Goal: Task Accomplishment & Management: Complete application form

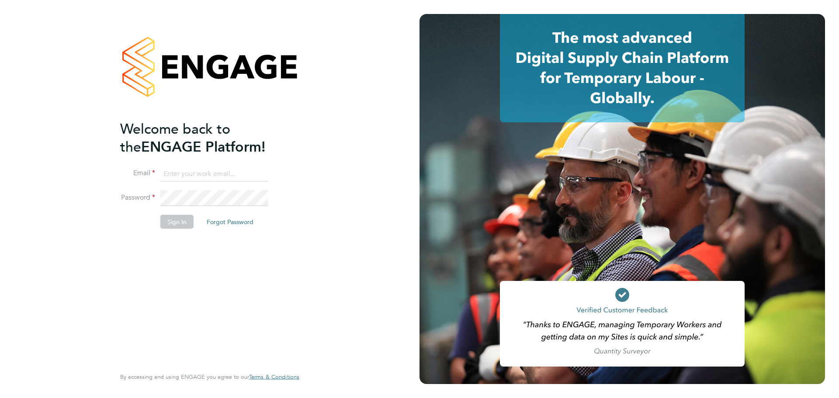
type input "[PERSON_NAME][EMAIL_ADDRESS][DOMAIN_NAME]"
click at [174, 218] on button "Sign In" at bounding box center [176, 222] width 33 height 14
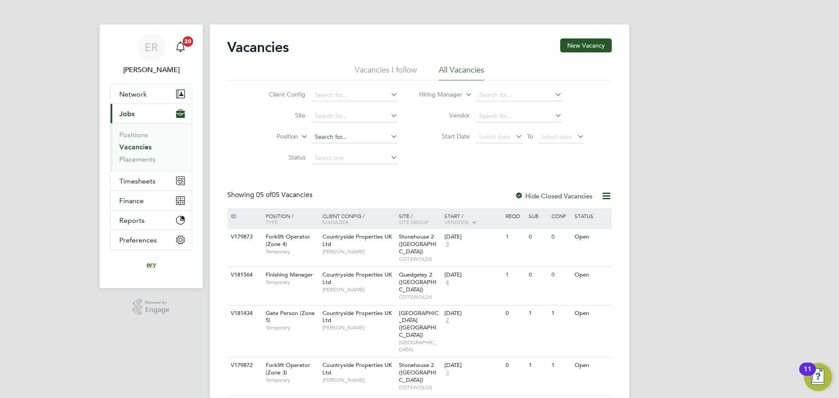
click at [332, 140] on input at bounding box center [355, 137] width 86 height 12
click at [142, 185] on span "Timesheets" at bounding box center [137, 181] width 36 height 8
click at [147, 182] on span "Timesheets" at bounding box center [137, 181] width 36 height 8
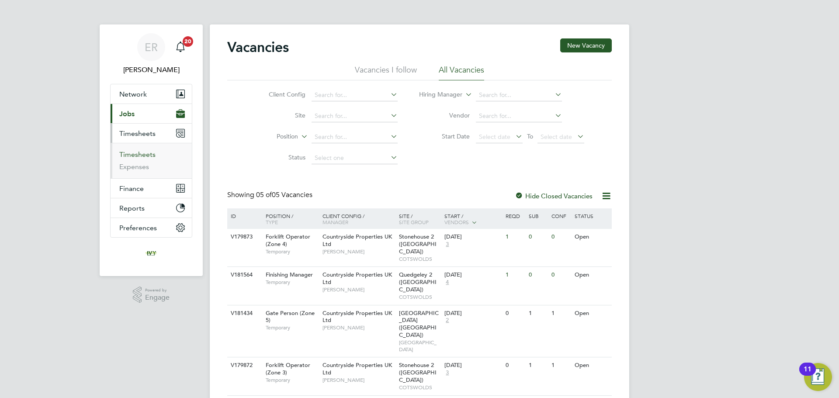
click at [141, 157] on link "Timesheets" at bounding box center [137, 154] width 36 height 8
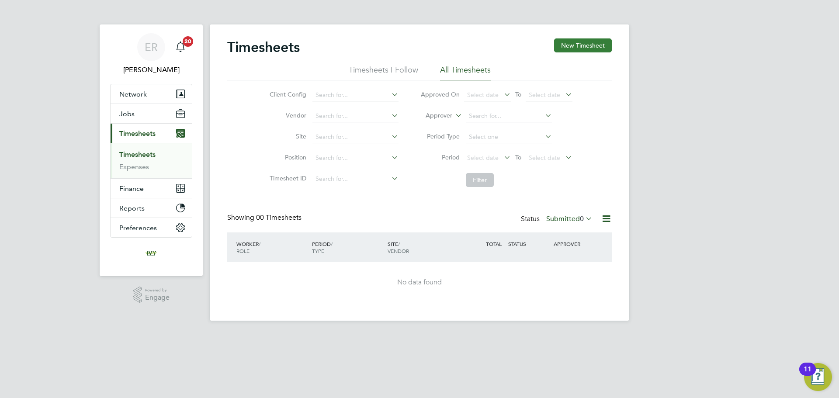
click at [591, 49] on button "New Timesheet" at bounding box center [583, 45] width 58 height 14
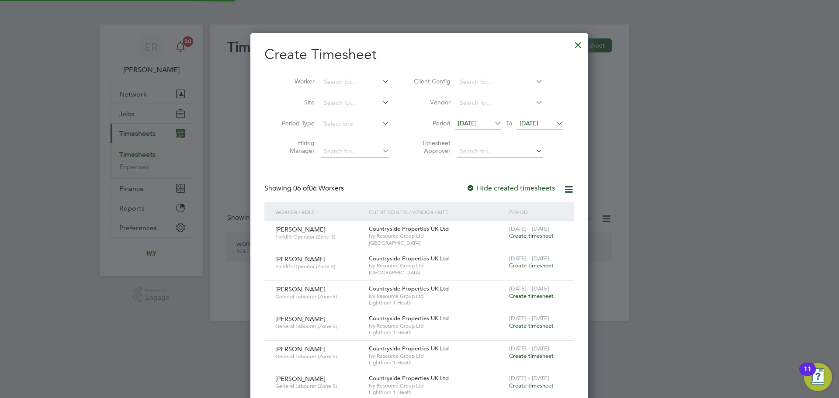
scroll to position [506, 338]
click at [539, 122] on span "24 Sep 2025" at bounding box center [529, 123] width 19 height 8
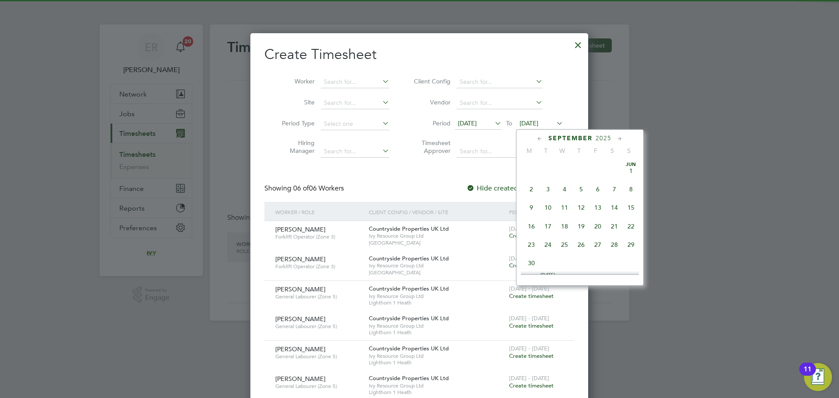
scroll to position [322, 0]
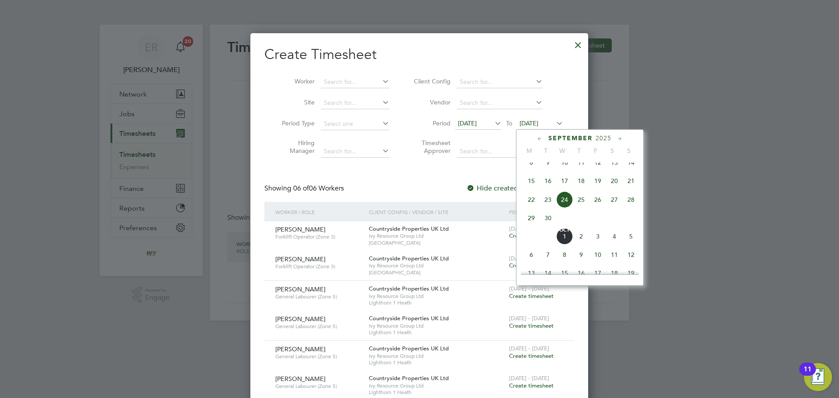
click at [633, 208] on span "28" at bounding box center [631, 199] width 17 height 17
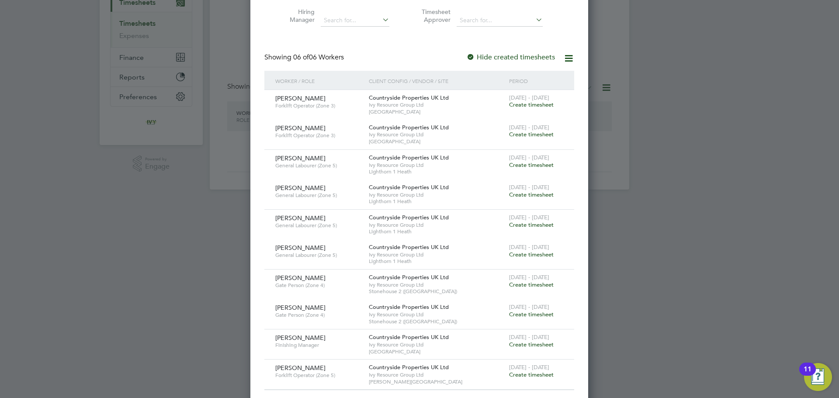
scroll to position [140, 0]
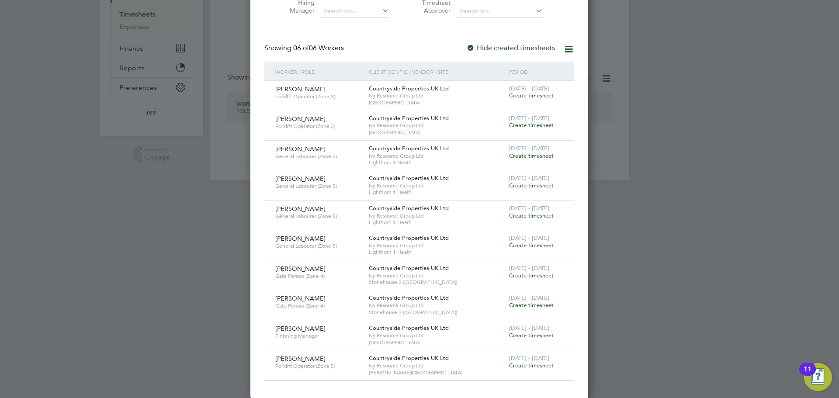
click at [536, 335] on span "Create timesheet" at bounding box center [531, 335] width 45 height 7
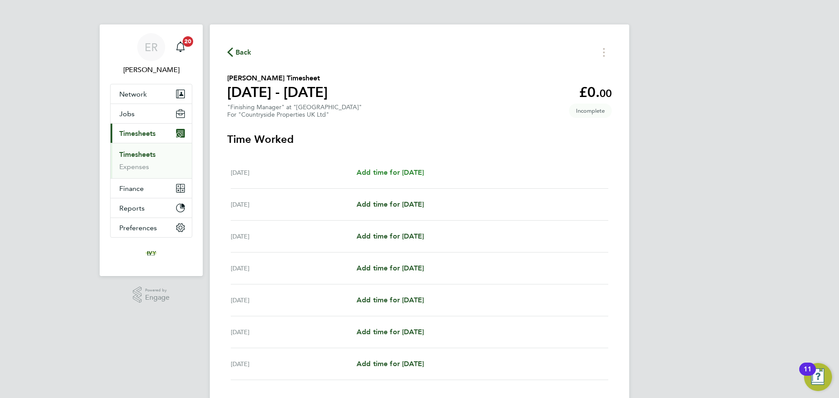
click at [390, 175] on span "Add time for Mon 22 Sep" at bounding box center [390, 172] width 67 height 8
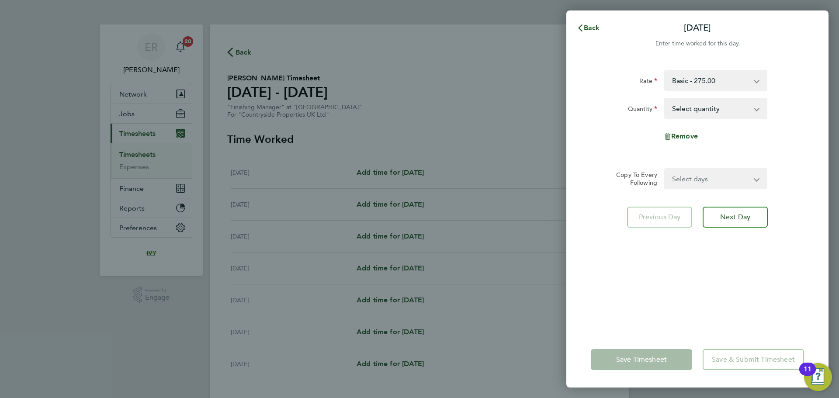
click at [710, 107] on select "Select quantity 0.5 1" at bounding box center [710, 108] width 91 height 19
select select "1"
click at [665, 99] on select "Select quantity 0.5 1" at bounding box center [710, 108] width 91 height 19
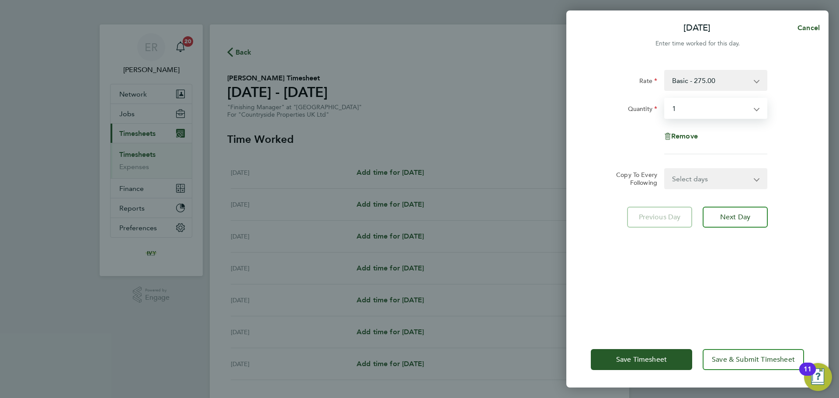
click at [727, 175] on select "Select days Day Weekday (Mon-Fri) Weekend (Sat-Sun) Tuesday Wednesday Thursday …" at bounding box center [711, 178] width 92 height 19
select select "WEEKDAY"
click at [665, 169] on select "Select days Day Weekday (Mon-Fri) Weekend (Sat-Sun) Tuesday Wednesday Thursday …" at bounding box center [711, 178] width 92 height 19
select select "2025-09-28"
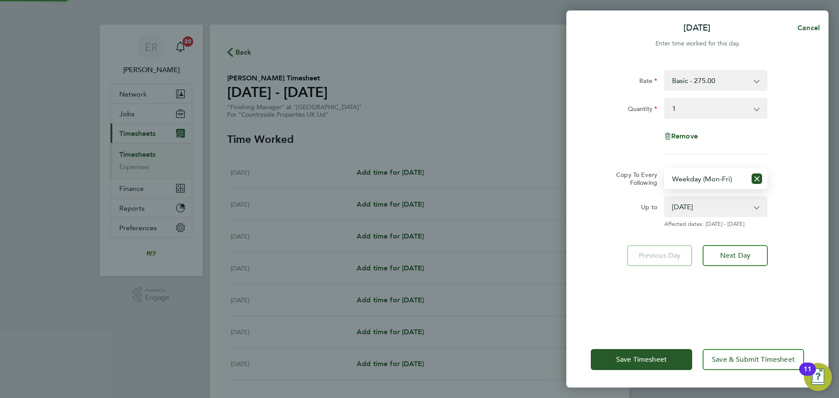
click at [755, 299] on div "Rate Basic - 275.00 Quantity Select quantity 0.5 1 Remove Copy To Every Followi…" at bounding box center [698, 195] width 262 height 272
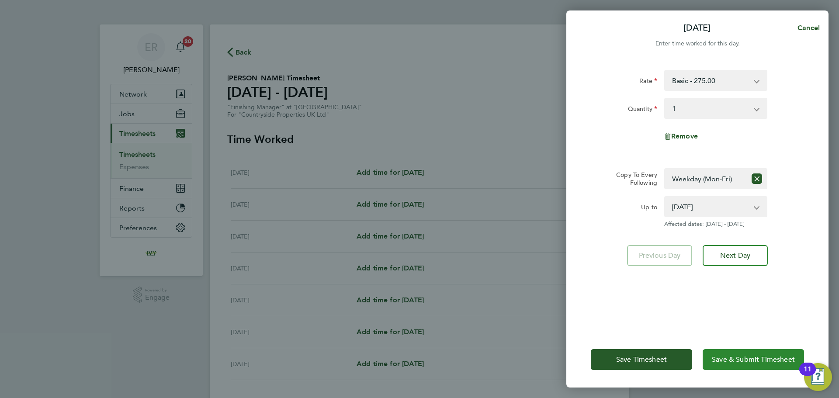
click at [750, 358] on span "Save & Submit Timesheet" at bounding box center [753, 359] width 83 height 9
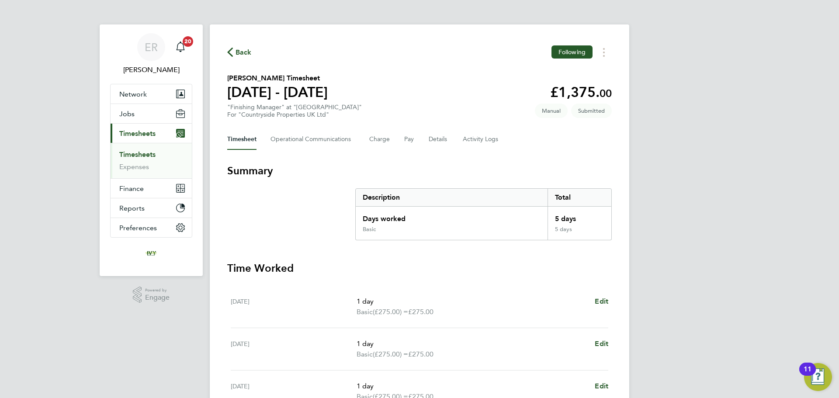
click at [139, 155] on link "Timesheets" at bounding box center [137, 154] width 36 height 8
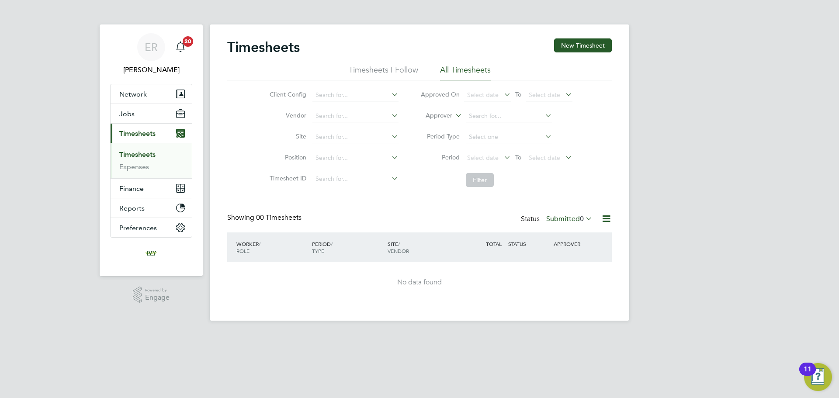
click at [154, 155] on link "Timesheets" at bounding box center [137, 154] width 36 height 8
click at [581, 219] on span "0" at bounding box center [582, 219] width 4 height 9
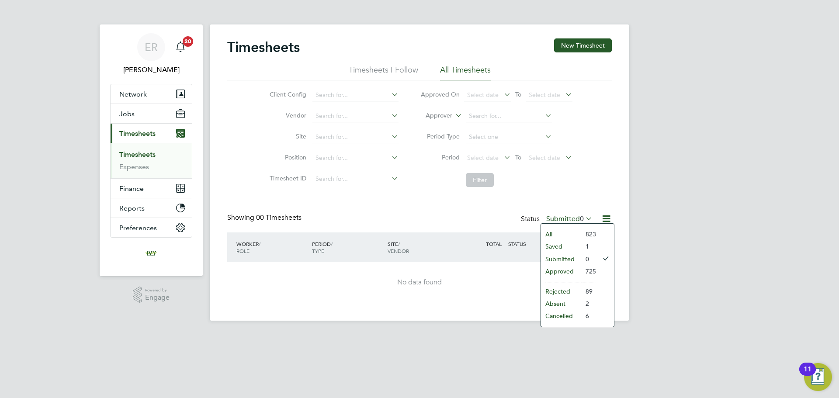
click at [550, 247] on li "Saved" at bounding box center [561, 246] width 40 height 12
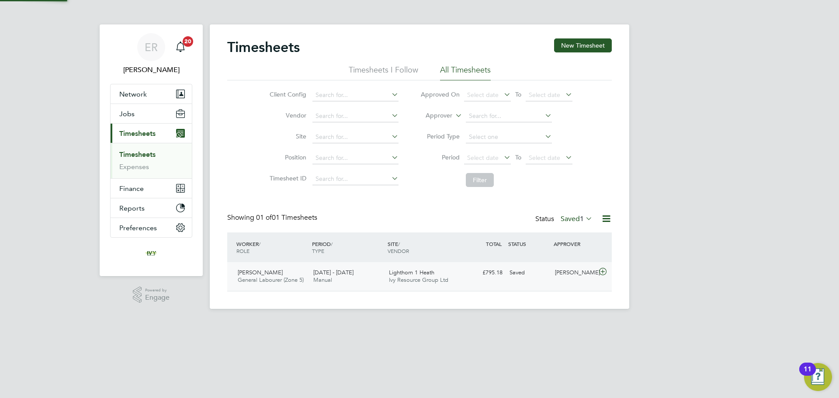
scroll to position [22, 76]
click at [576, 220] on label "Saved 1" at bounding box center [577, 219] width 32 height 9
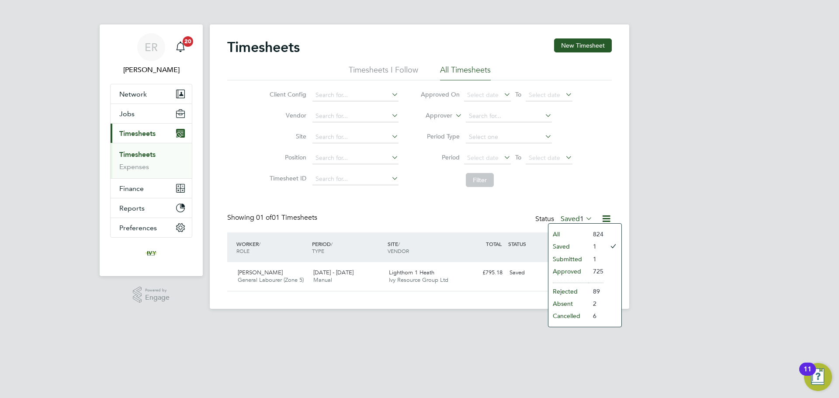
click at [581, 258] on li "Submitted" at bounding box center [569, 259] width 40 height 12
